Goal: Navigation & Orientation: Understand site structure

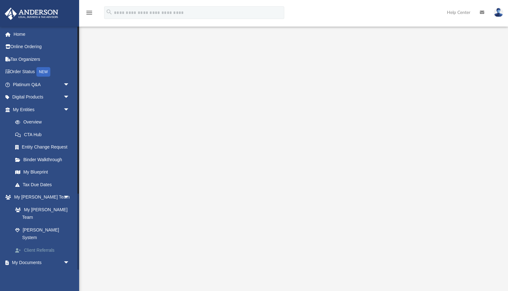
click at [43, 244] on link "Client Referrals" at bounding box center [44, 250] width 70 height 13
click at [29, 284] on link "Box" at bounding box center [44, 290] width 70 height 13
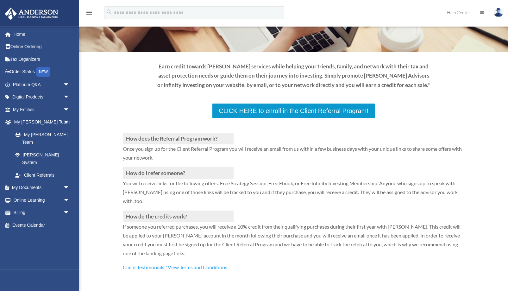
scroll to position [97, 0]
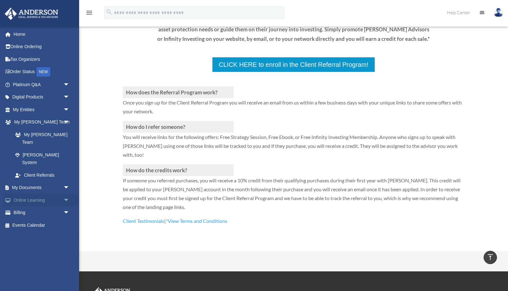
click at [20, 194] on link "Online Learning arrow_drop_down" at bounding box center [41, 200] width 75 height 13
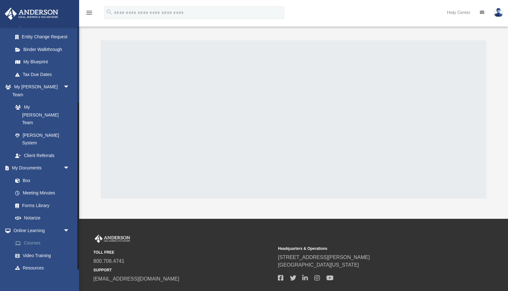
scroll to position [41, 0]
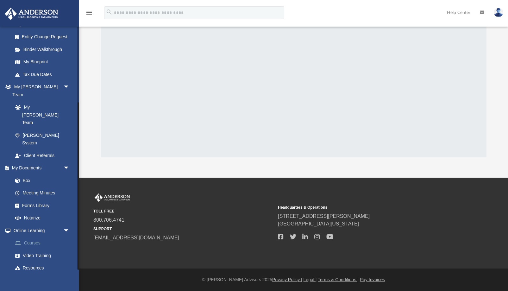
click at [32, 237] on link "Courses" at bounding box center [44, 243] width 70 height 13
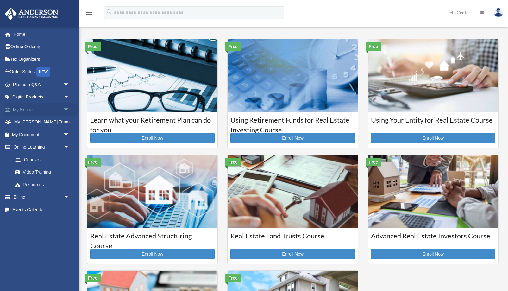
click at [24, 108] on link "My Entities arrow_drop_down" at bounding box center [41, 109] width 75 height 13
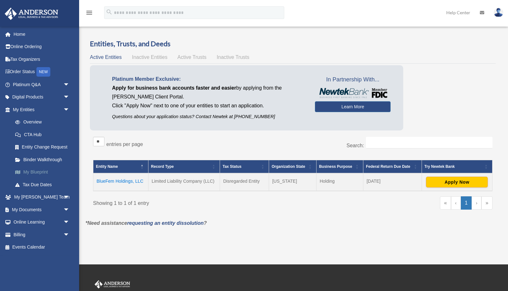
click at [39, 171] on link "My Blueprint" at bounding box center [44, 172] width 70 height 13
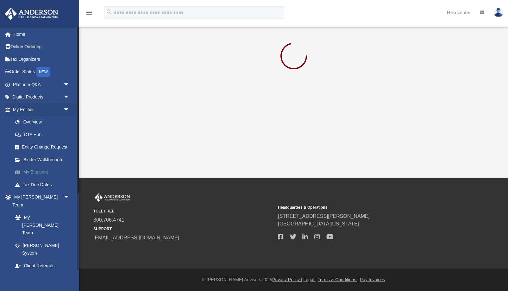
click at [41, 173] on link "My Blueprint" at bounding box center [44, 172] width 70 height 13
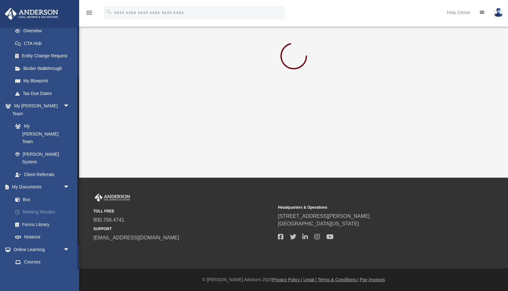
scroll to position [61, 0]
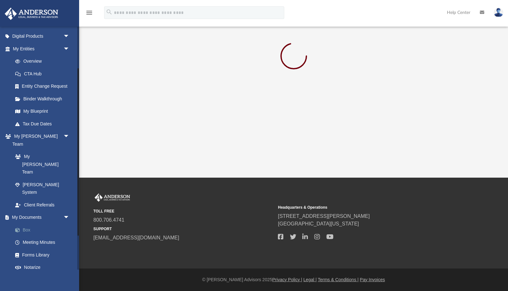
click at [29, 223] on link "Box" at bounding box center [44, 229] width 70 height 13
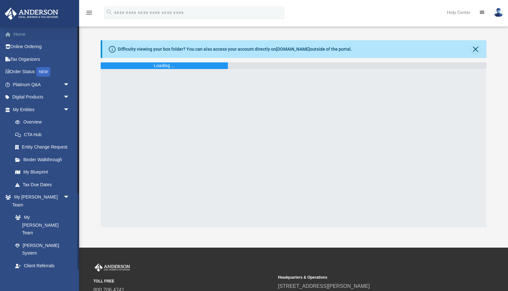
click at [17, 32] on link "Home" at bounding box center [41, 34] width 75 height 13
